Goal: Transaction & Acquisition: Purchase product/service

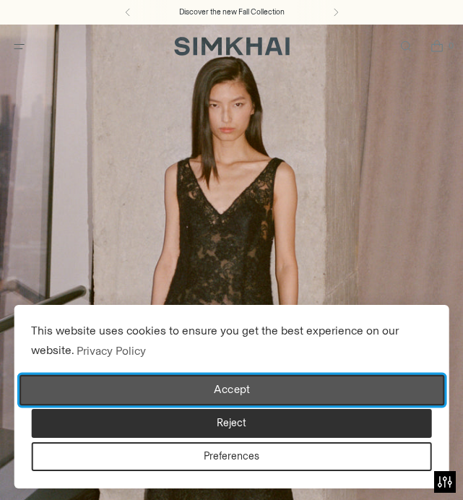
click at [243, 383] on button "Accept" at bounding box center [231, 390] width 425 height 30
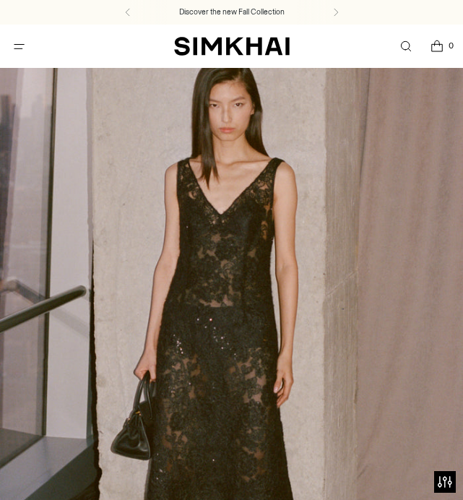
click at [23, 40] on button "Open menu modal" at bounding box center [19, 47] width 30 height 30
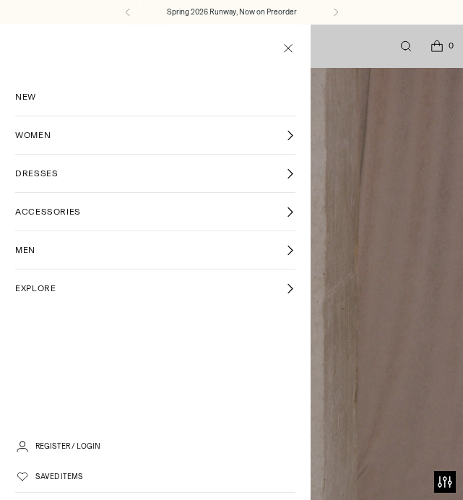
click at [80, 138] on link "WOMEN" at bounding box center [155, 135] width 280 height 38
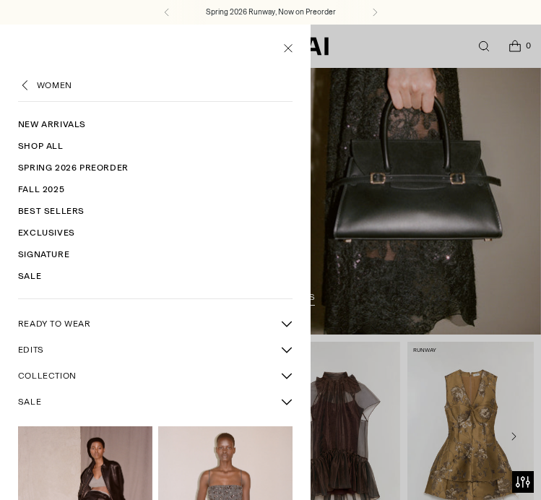
click at [95, 324] on link "READY TO WEAR" at bounding box center [146, 323] width 256 height 25
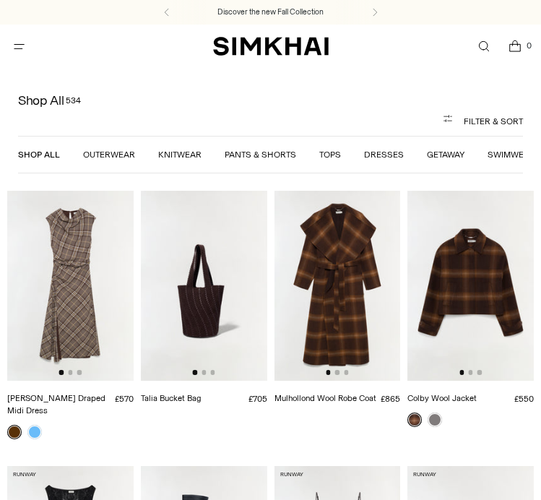
scroll to position [62, 0]
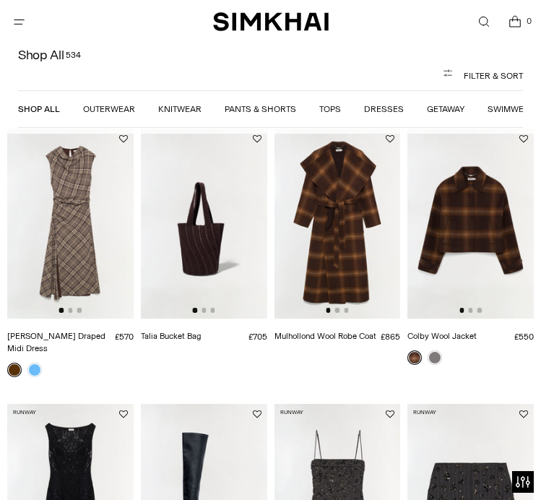
click at [118, 109] on link "Outerwear" at bounding box center [109, 110] width 52 height 10
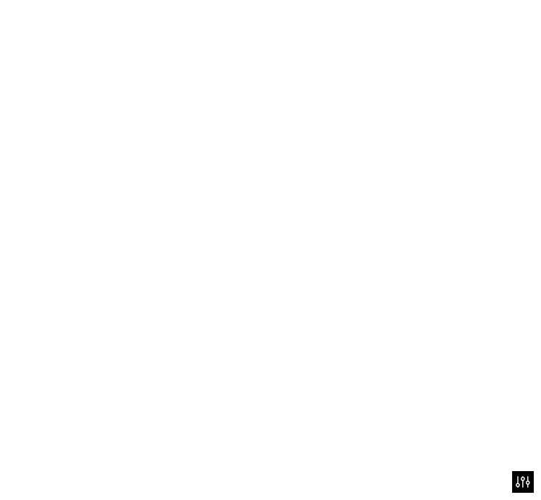
scroll to position [149, 0]
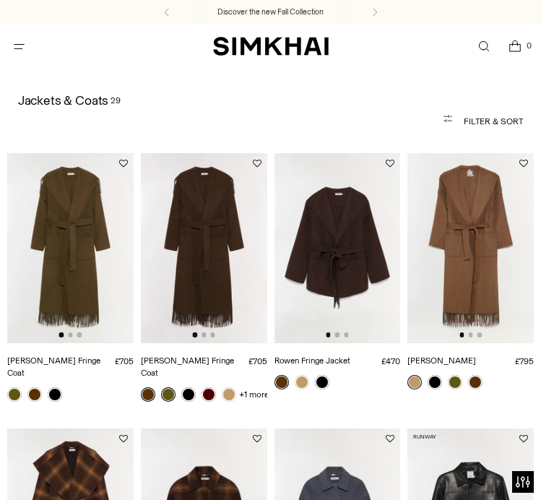
scroll to position [57, 0]
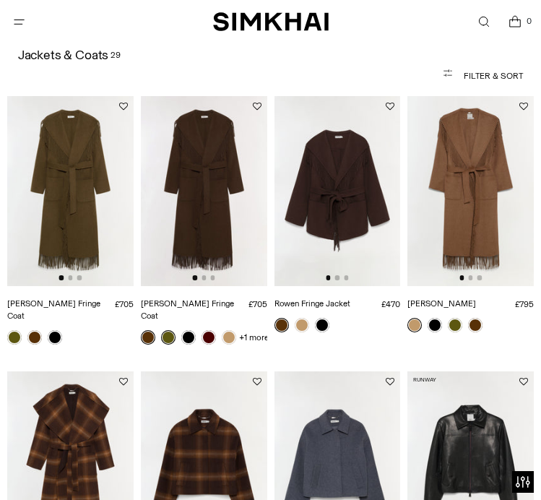
click at [444, 210] on img at bounding box center [470, 190] width 126 height 189
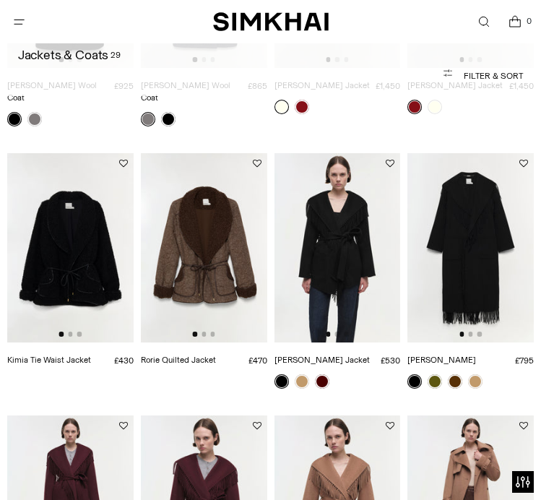
scroll to position [1098, 0]
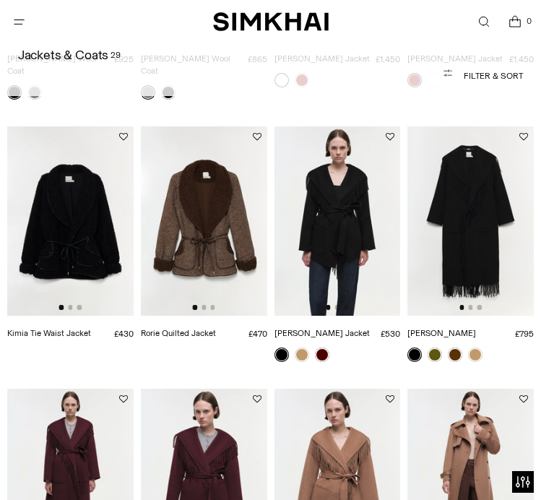
click at [235, 261] on img at bounding box center [204, 220] width 126 height 189
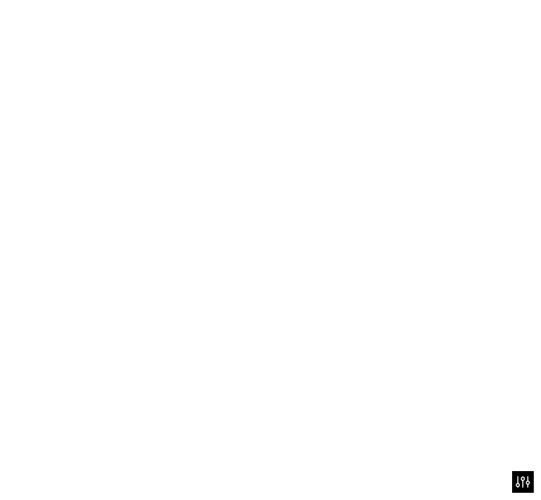
scroll to position [0, 0]
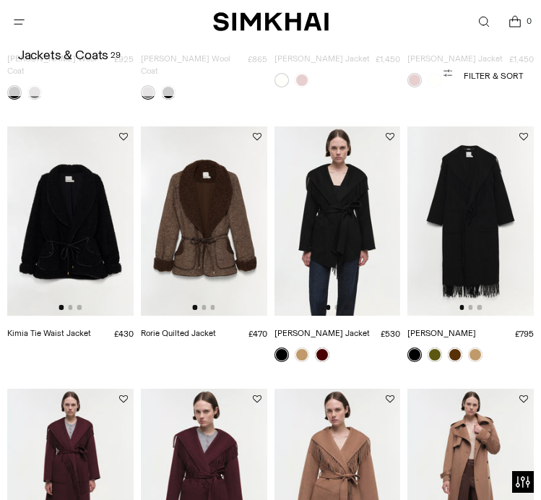
click at [87, 248] on img at bounding box center [70, 220] width 126 height 189
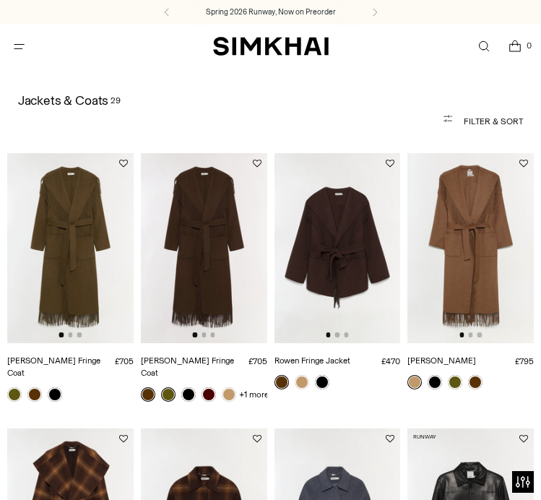
click at [17, 43] on button "Open menu modal" at bounding box center [19, 47] width 30 height 30
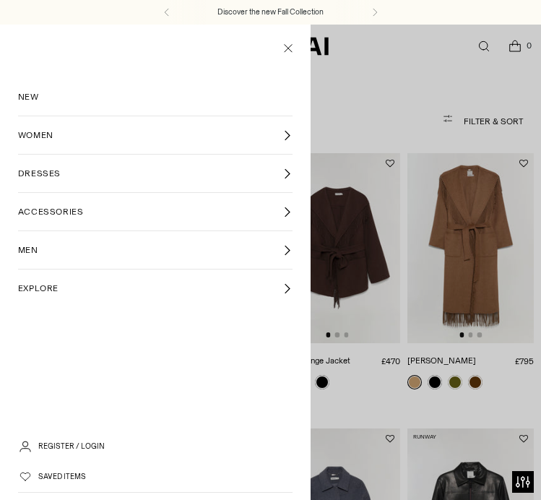
click at [210, 163] on link "DRESSES" at bounding box center [155, 174] width 275 height 38
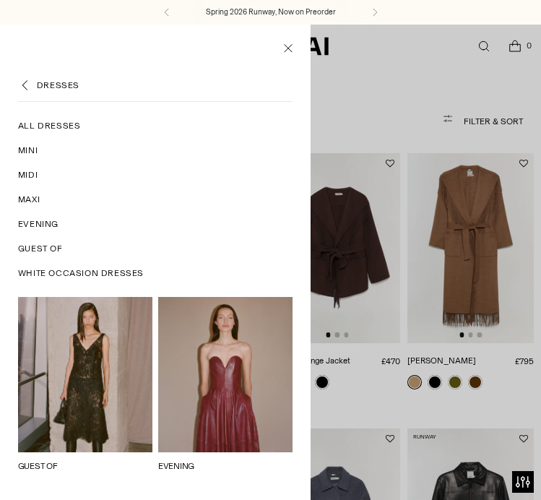
click at [37, 125] on span "All Dresses" at bounding box center [49, 125] width 63 height 13
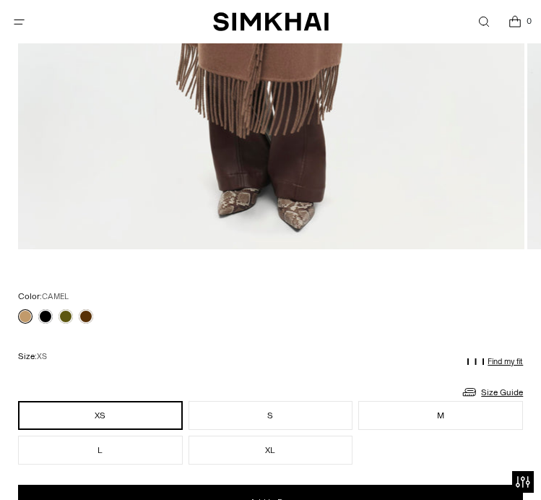
scroll to position [708, 0]
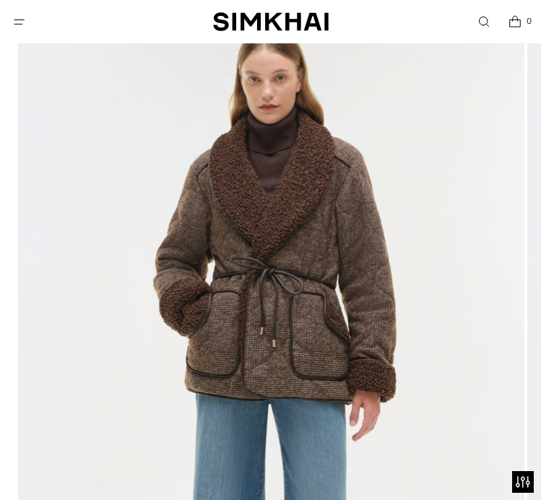
scroll to position [141, 0]
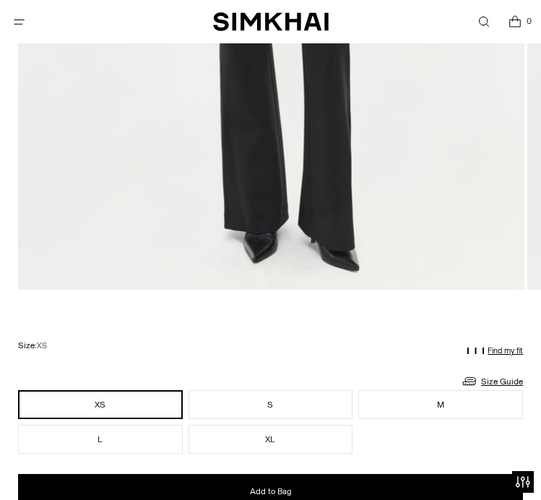
scroll to position [644, 0]
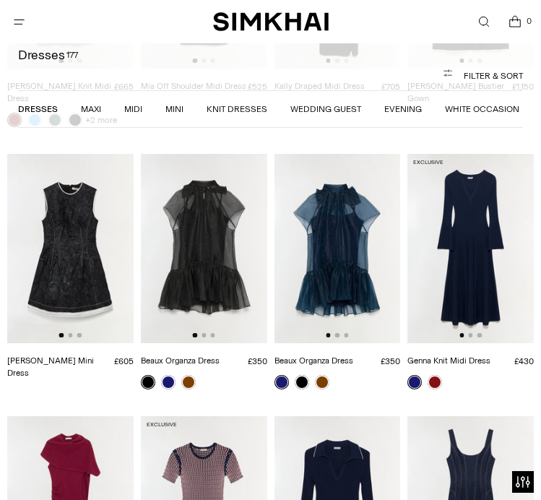
scroll to position [1674, 0]
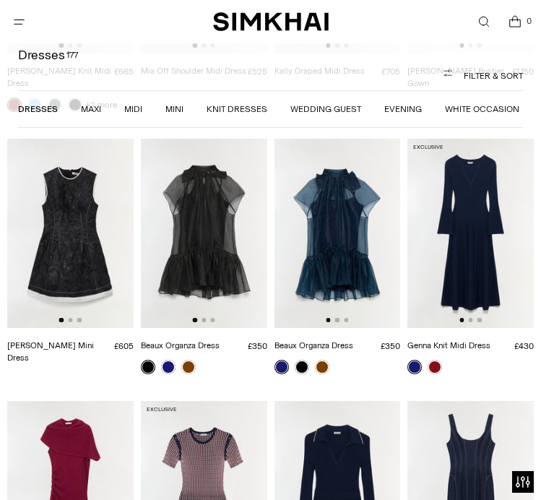
click at [219, 225] on img at bounding box center [204, 233] width 126 height 189
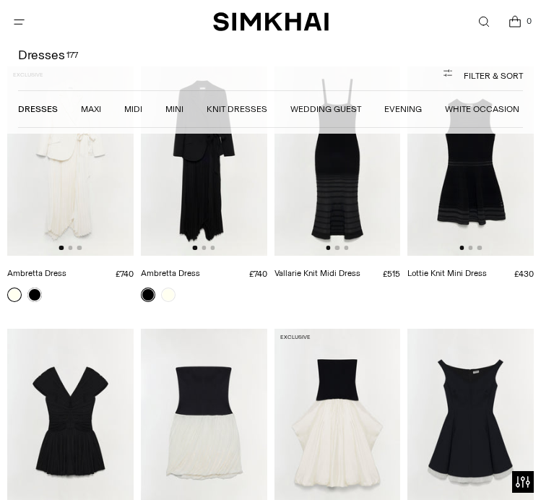
scroll to position [3468, 0]
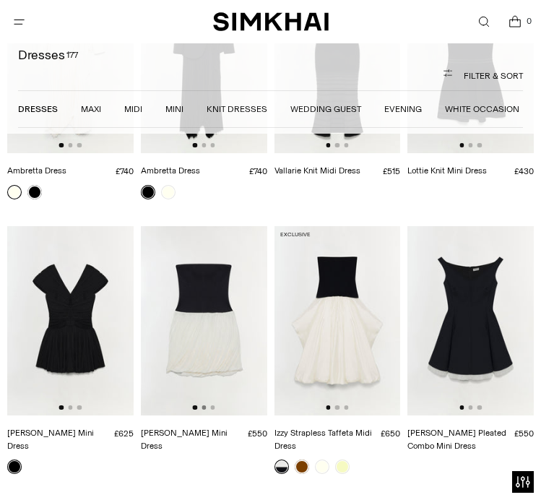
click at [205, 405] on button "Go to slide 2" at bounding box center [203, 407] width 4 height 4
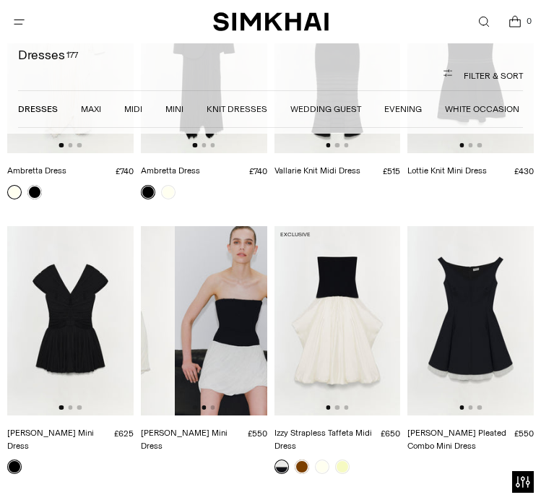
scroll to position [0, 126]
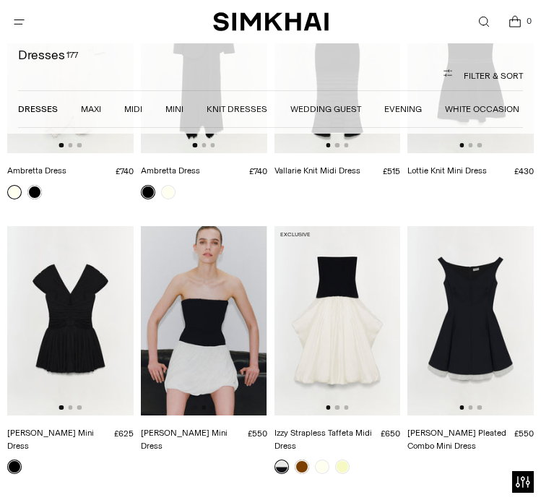
click at [216, 384] on img at bounding box center [204, 320] width 126 height 189
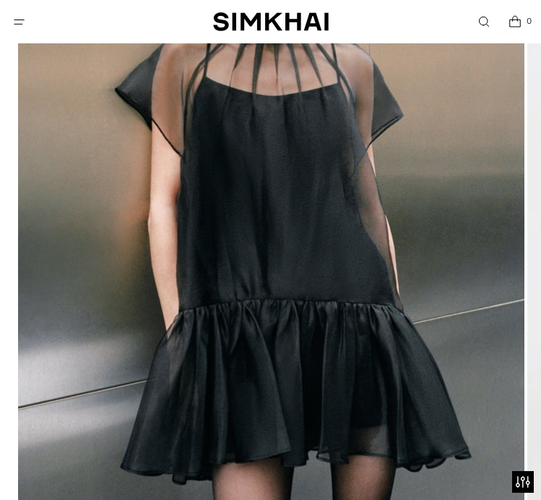
scroll to position [692, 0]
